Goal: Task Accomplishment & Management: Manage account settings

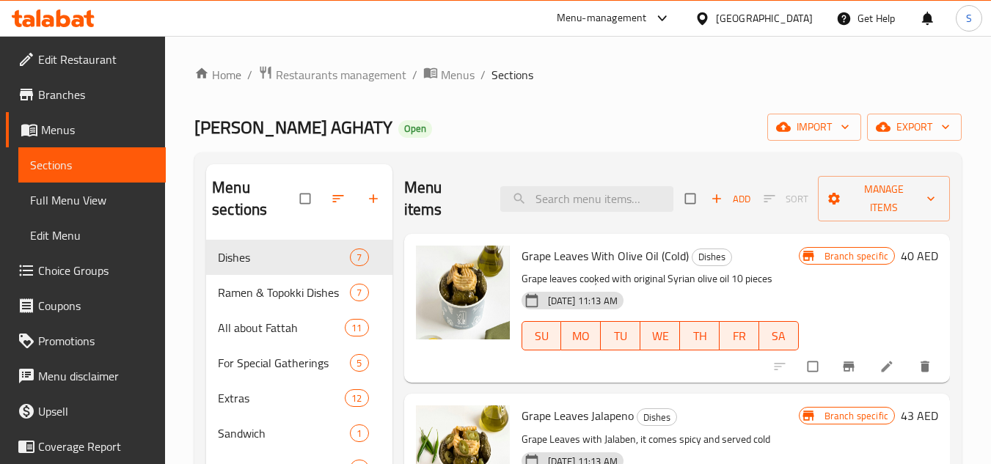
click at [737, 17] on div "[GEOGRAPHIC_DATA]" at bounding box center [764, 18] width 97 height 16
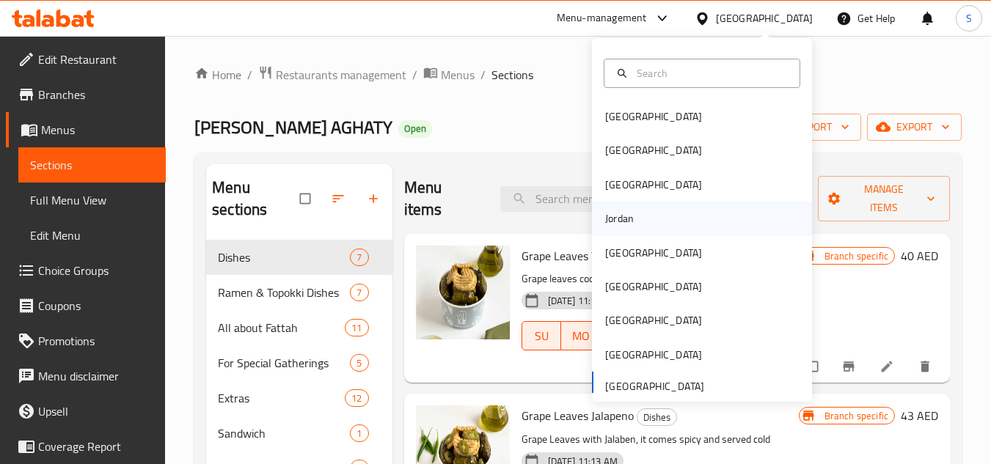
click at [633, 222] on div "Jordan" at bounding box center [619, 219] width 52 height 34
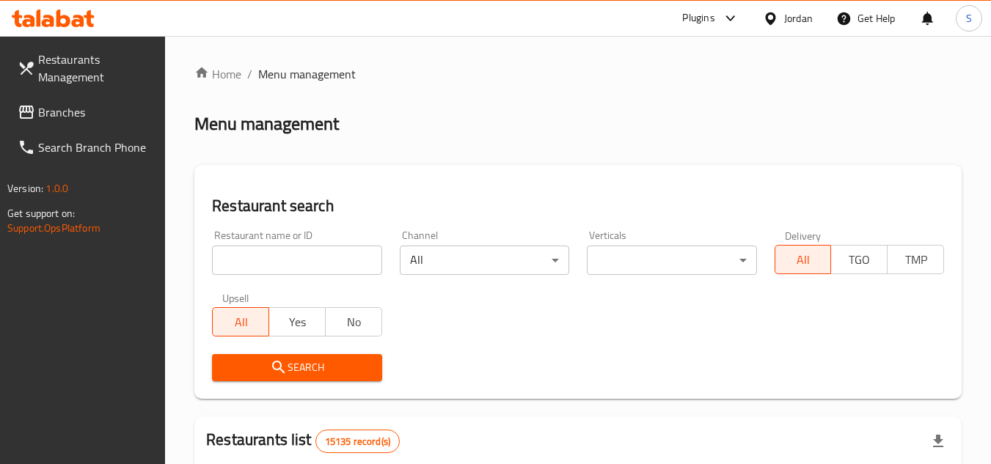
click at [301, 266] on input "search" at bounding box center [296, 260] width 169 height 29
paste input "703668"
type input "703668"
click button "Search" at bounding box center [296, 367] width 169 height 27
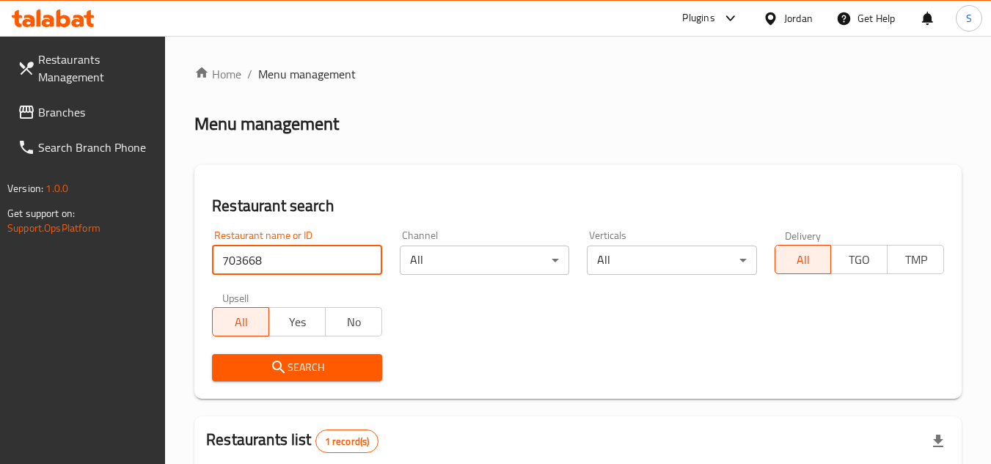
scroll to position [190, 0]
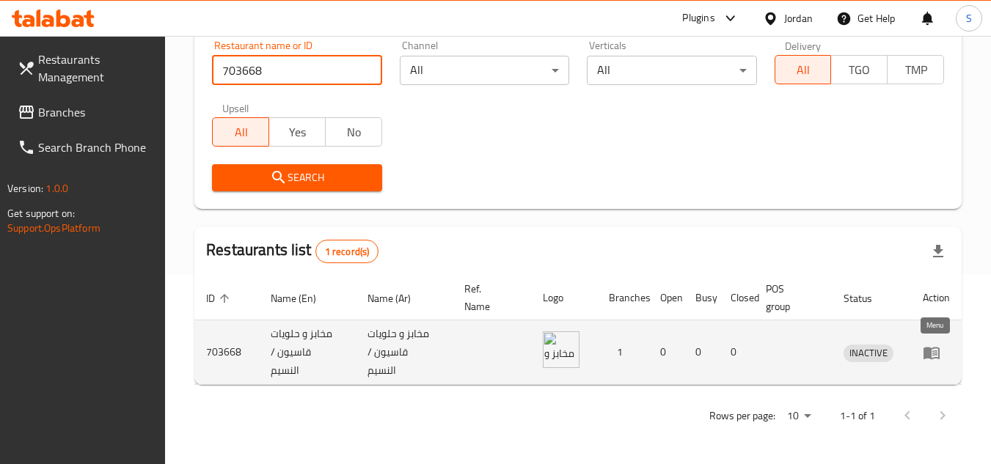
click at [934, 350] on icon "enhanced table" at bounding box center [932, 353] width 18 height 18
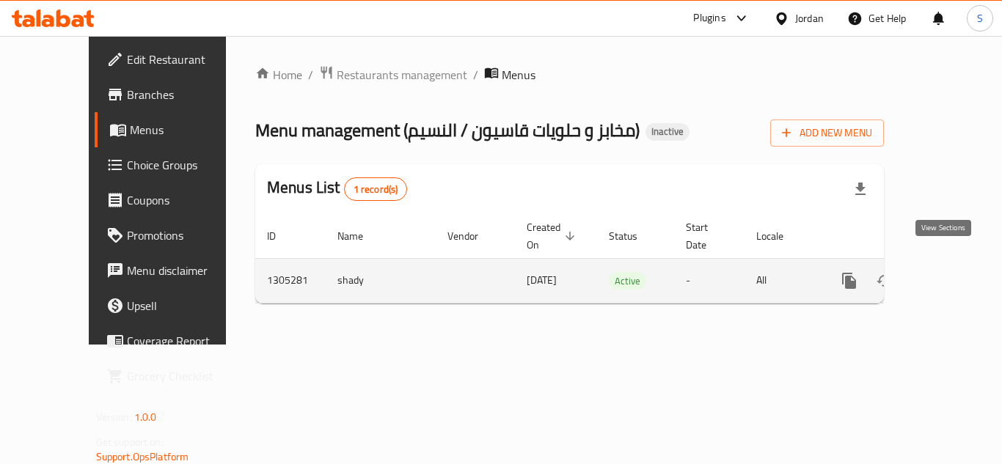
click at [948, 274] on icon "enhanced table" at bounding box center [954, 280] width 13 height 13
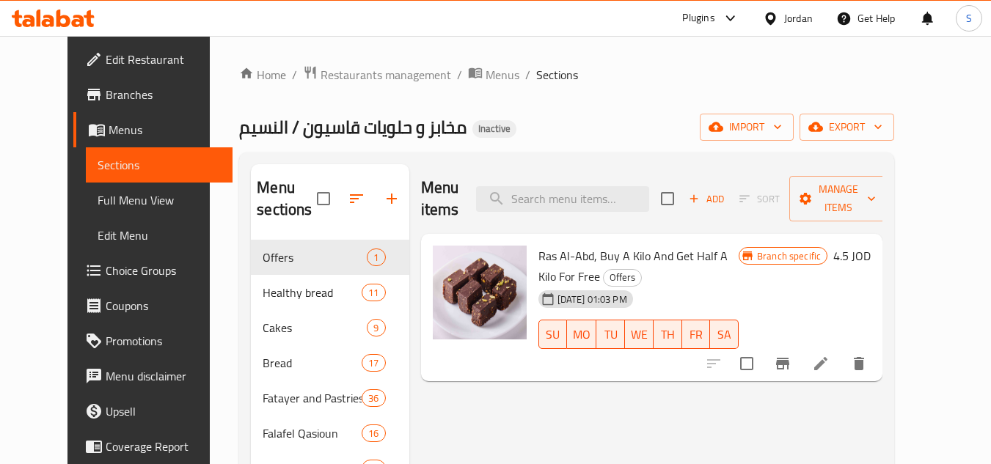
click at [563, 76] on ol "Home / Restaurants management / Menus / Sections" at bounding box center [566, 74] width 655 height 19
click at [117, 62] on span "Edit Restaurant" at bounding box center [164, 60] width 116 height 18
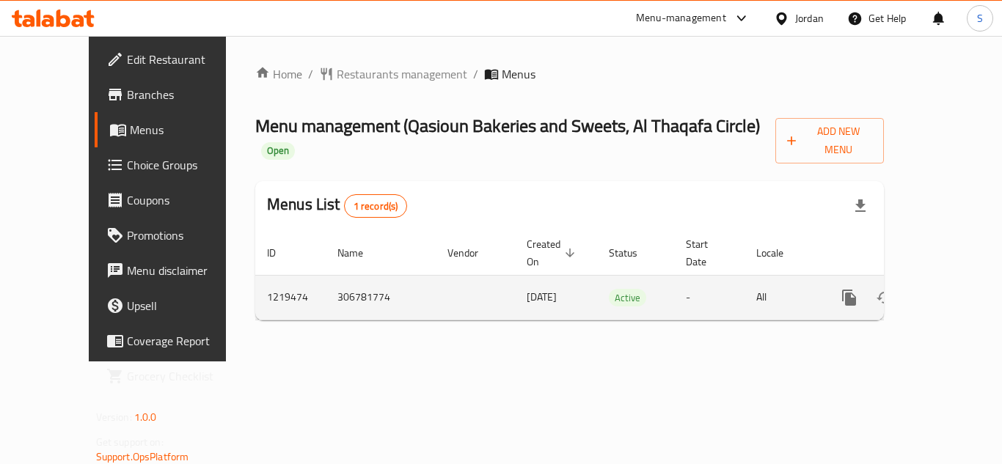
click at [948, 291] on icon "enhanced table" at bounding box center [954, 297] width 13 height 13
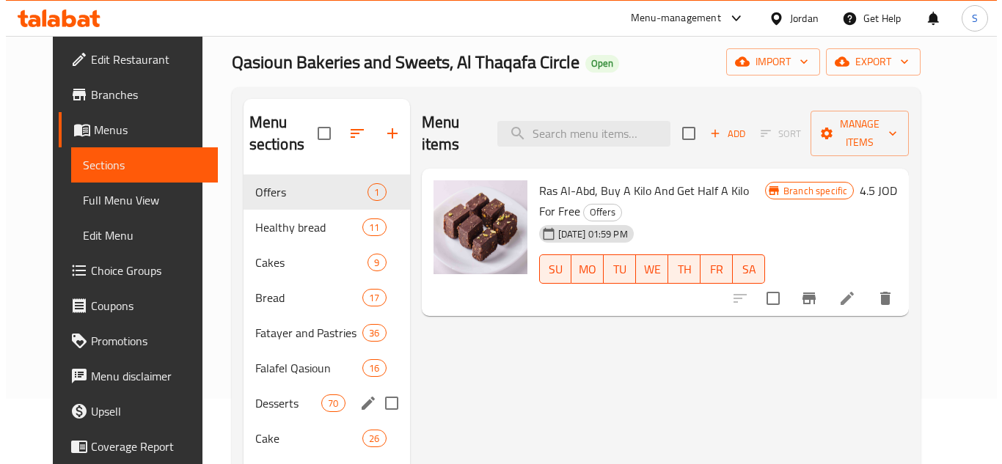
scroll to position [54, 0]
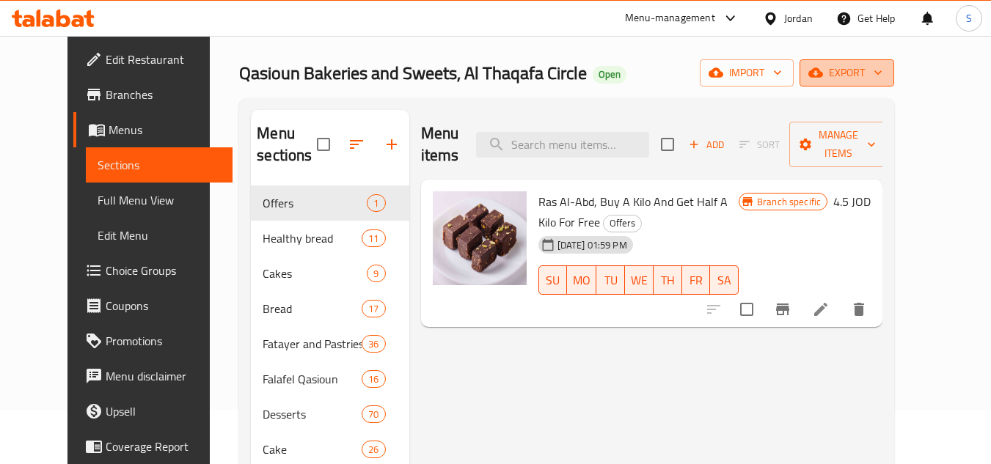
click at [823, 69] on icon "button" at bounding box center [815, 72] width 15 height 15
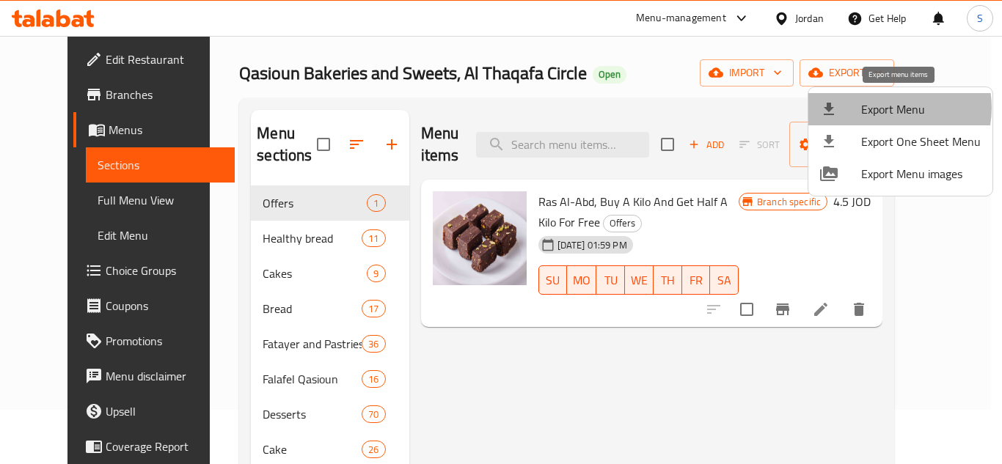
click at [885, 109] on span "Export Menu" at bounding box center [921, 109] width 120 height 18
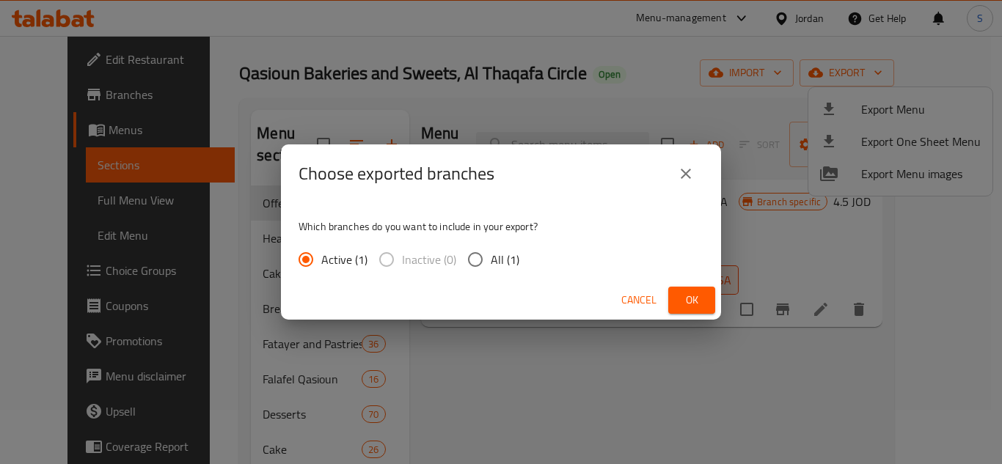
click at [488, 256] on input "All (1)" at bounding box center [475, 259] width 31 height 31
radio input "true"
click at [689, 303] on span "Ok" at bounding box center [691, 300] width 23 height 18
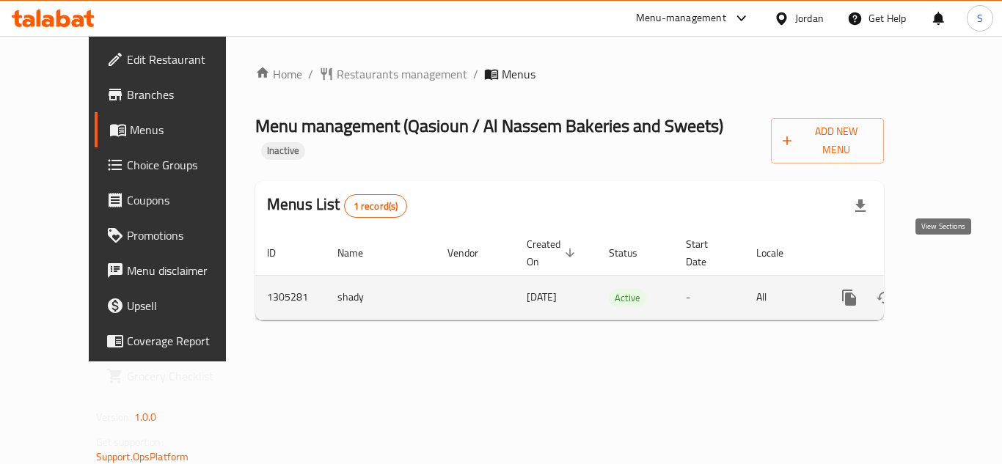
click at [948, 289] on icon "enhanced table" at bounding box center [955, 298] width 18 height 18
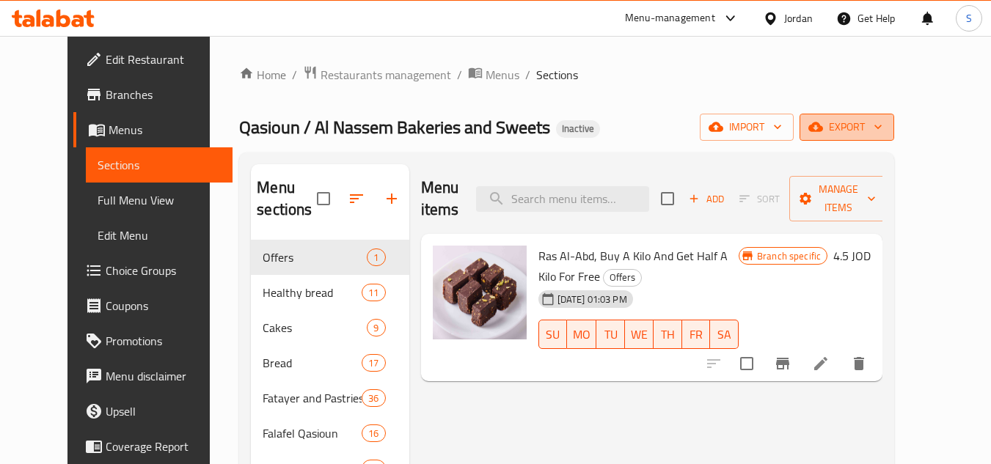
click at [882, 128] on span "export" at bounding box center [846, 127] width 71 height 18
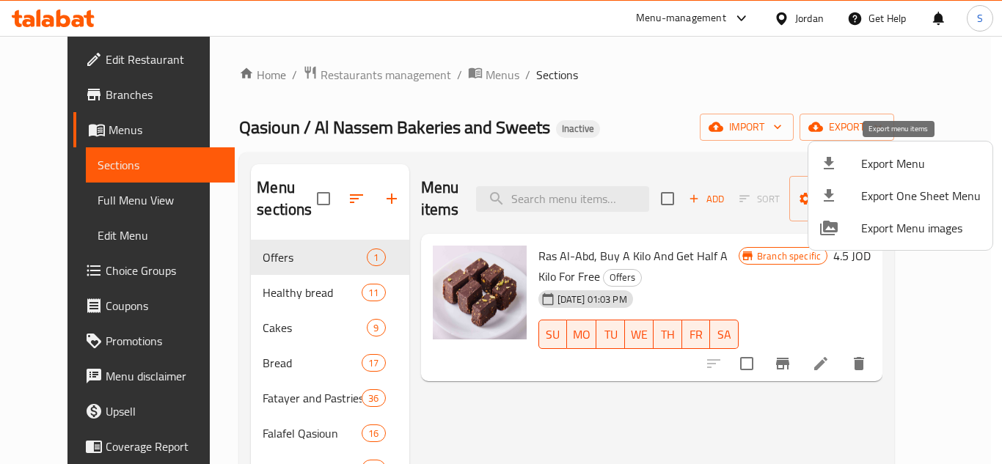
click at [896, 157] on span "Export Menu" at bounding box center [921, 164] width 120 height 18
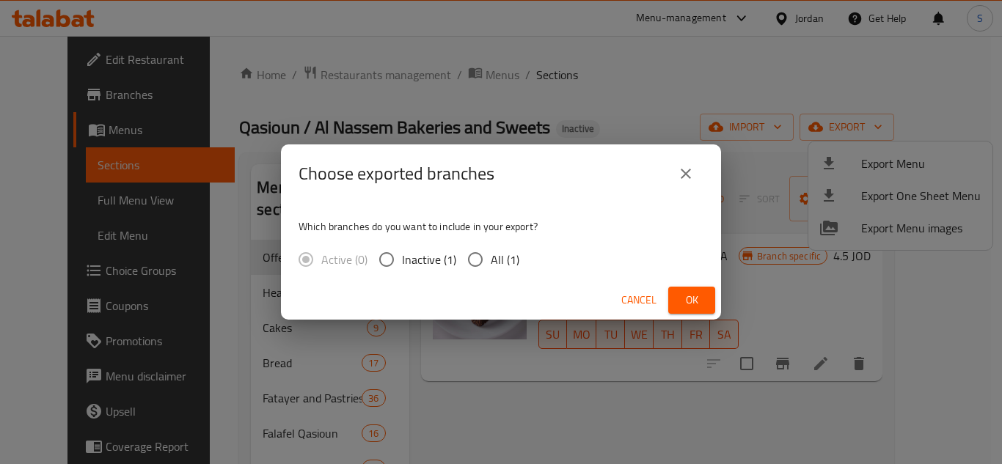
click at [493, 256] on span "All (1)" at bounding box center [505, 260] width 29 height 18
click at [491, 256] on input "All (1)" at bounding box center [475, 259] width 31 height 31
radio input "true"
click at [695, 301] on span "Ok" at bounding box center [691, 300] width 23 height 18
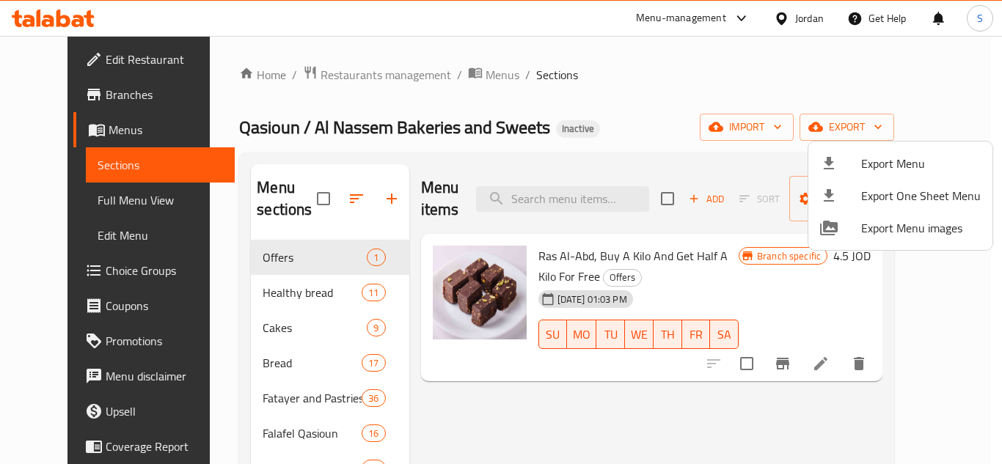
click at [803, 23] on div at bounding box center [501, 232] width 1002 height 464
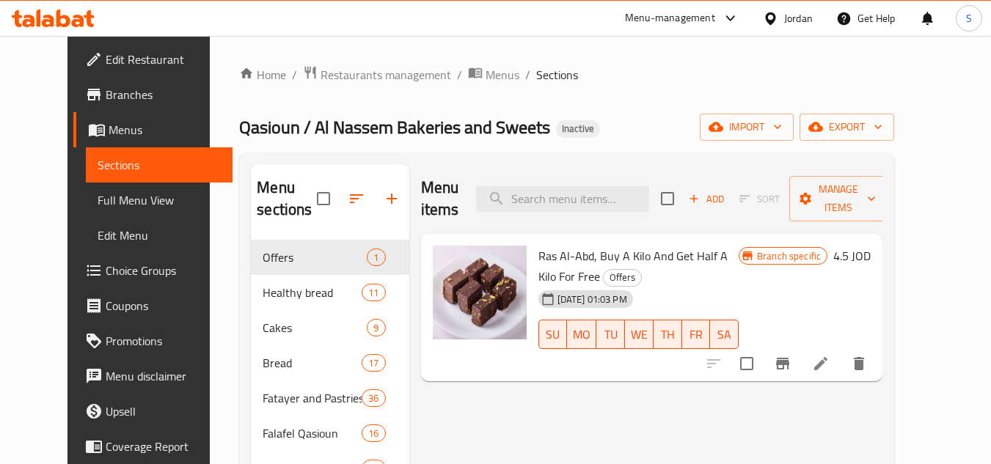
click at [776, 20] on icon at bounding box center [770, 18] width 15 height 15
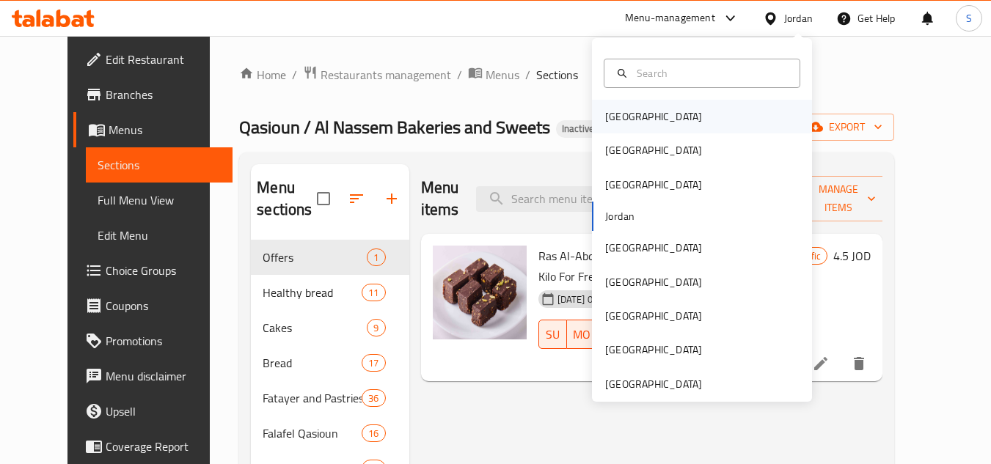
click at [676, 119] on div "Bahrain" at bounding box center [702, 117] width 220 height 34
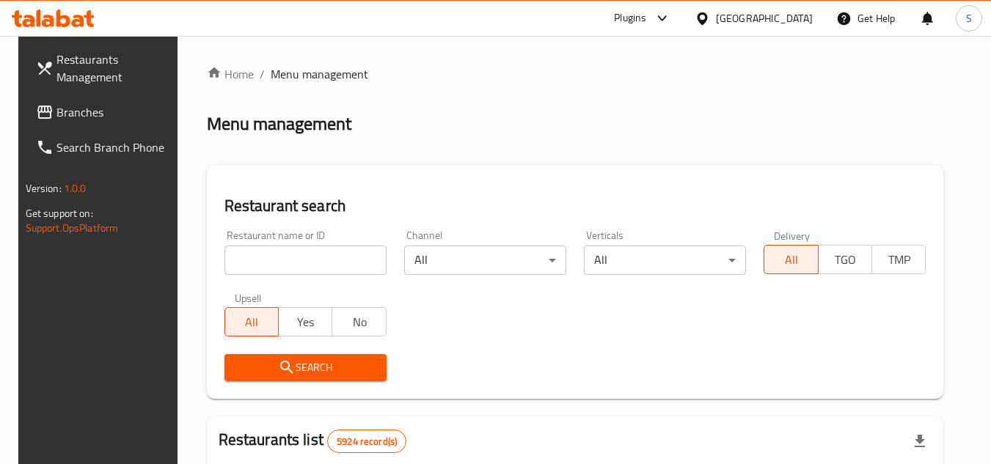
click at [286, 262] on input "search" at bounding box center [305, 260] width 162 height 29
paste input "703476"
type input "703476"
click button "Search" at bounding box center [305, 367] width 162 height 27
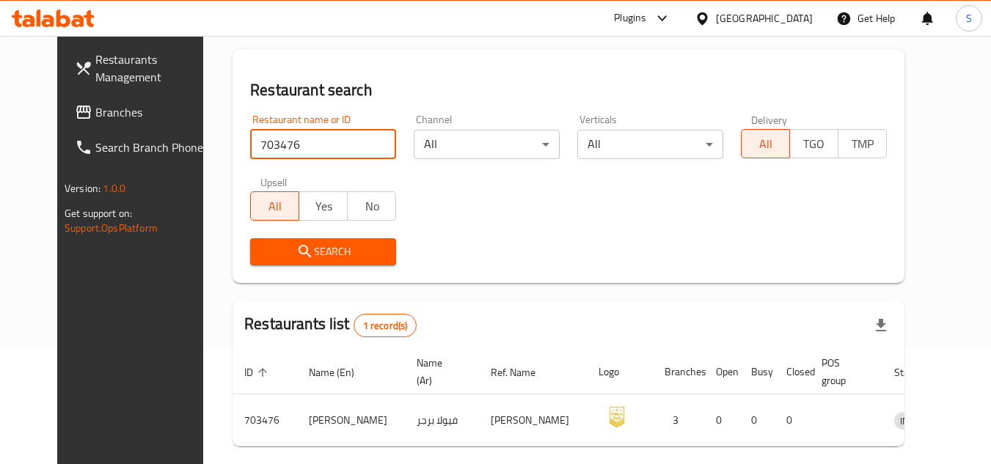
scroll to position [177, 0]
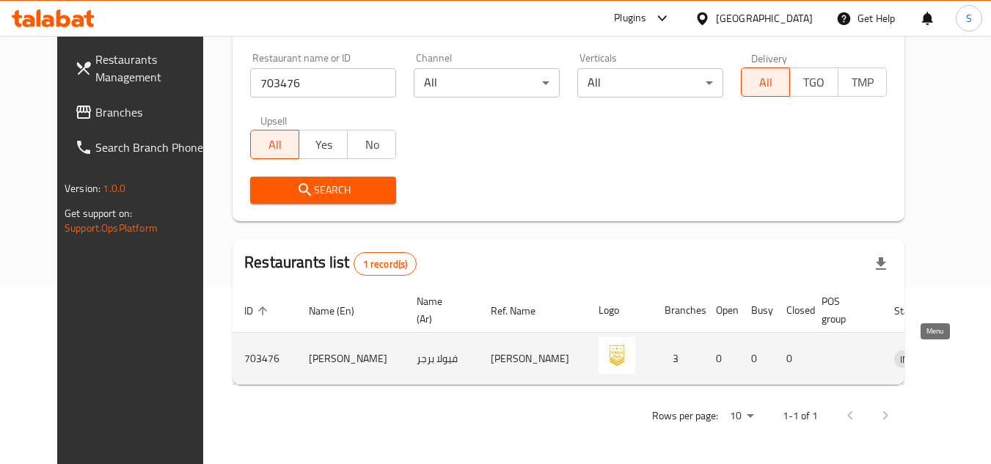
click at [974, 354] on icon "enhanced table" at bounding box center [982, 360] width 16 height 12
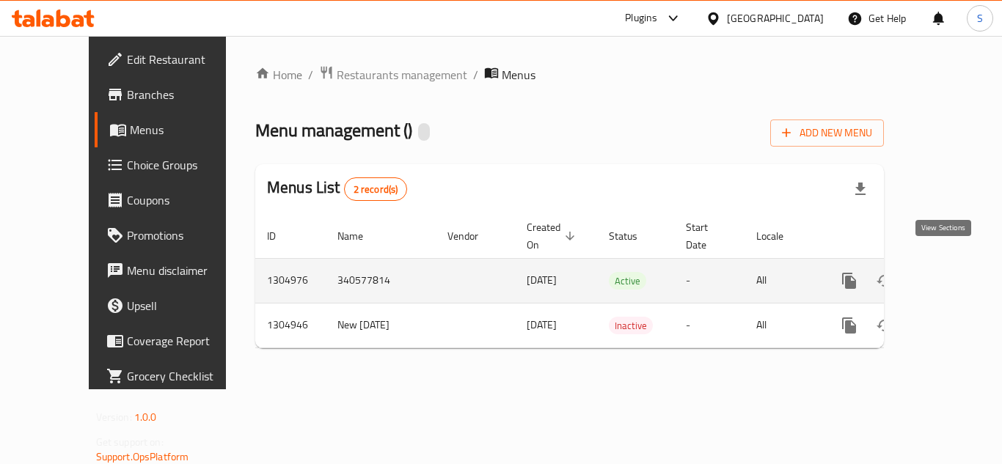
click at [946, 272] on icon "enhanced table" at bounding box center [955, 281] width 18 height 18
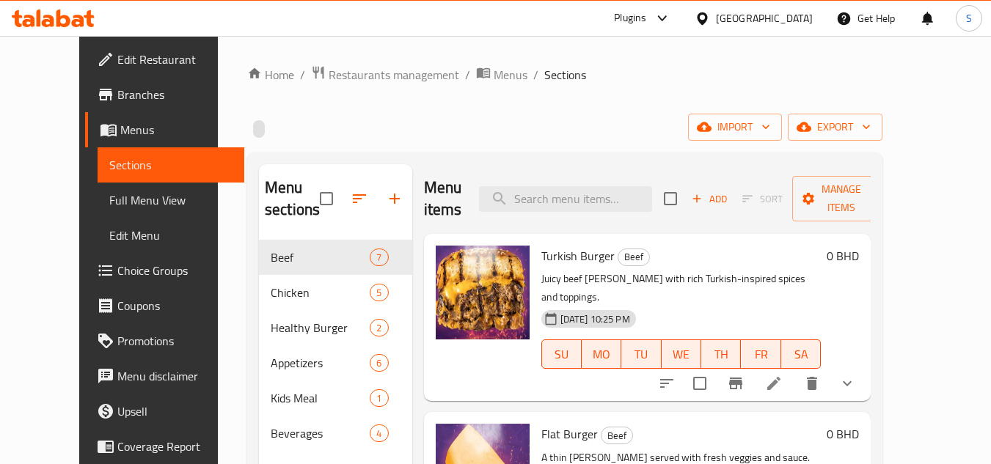
click at [117, 95] on span "Branches" at bounding box center [175, 95] width 116 height 18
